Goal: Find specific page/section: Find specific page/section

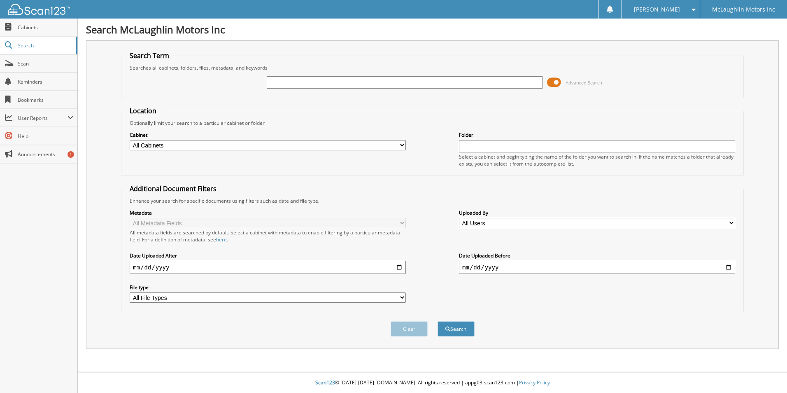
click at [320, 84] on input "text" at bounding box center [405, 82] width 276 height 12
type input "s25746"
click at [438, 321] on button "Search" at bounding box center [456, 328] width 37 height 15
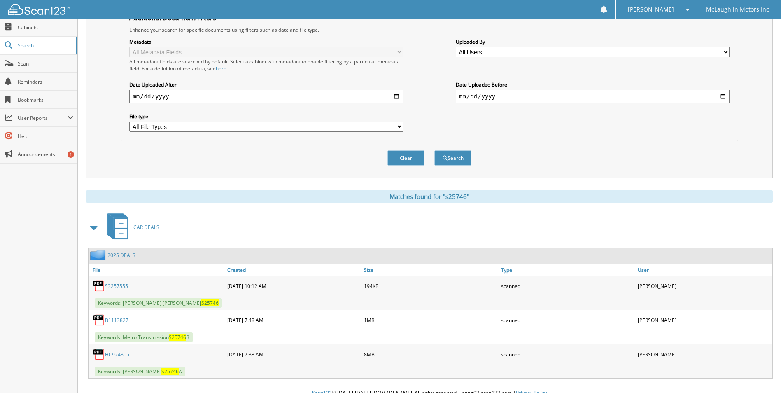
scroll to position [182, 0]
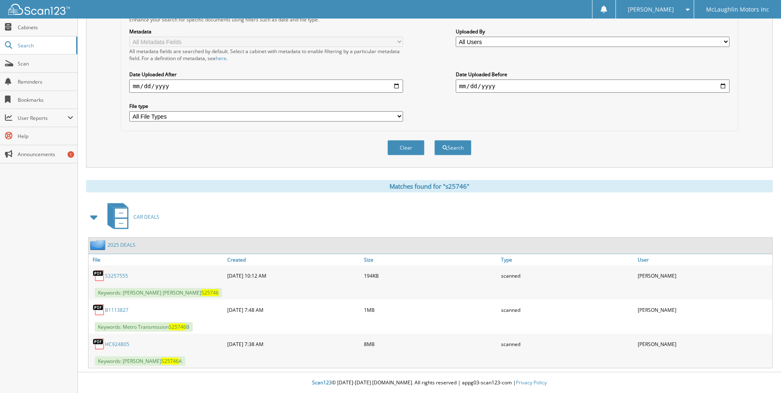
click at [122, 276] on link "S3257555" at bounding box center [116, 275] width 23 height 7
